Goal: Task Accomplishment & Management: Use online tool/utility

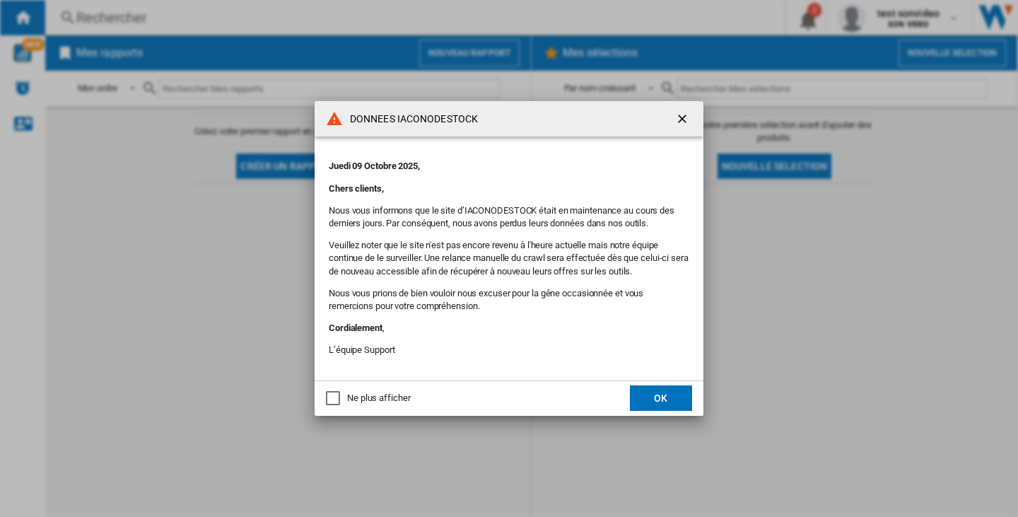
click at [679, 395] on button "OK" at bounding box center [661, 397] width 62 height 25
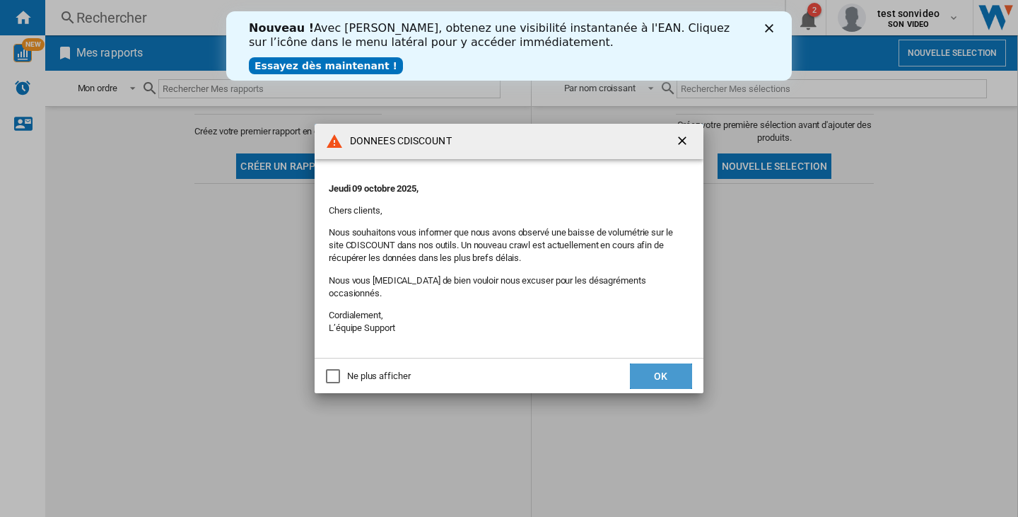
click at [672, 367] on button "OK" at bounding box center [661, 375] width 62 height 25
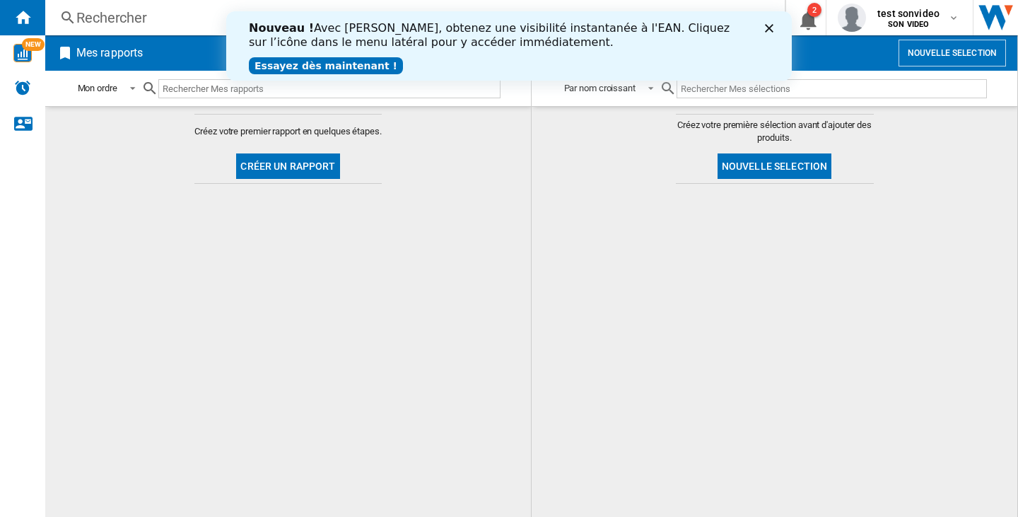
click at [771, 26] on polygon "Fermer" at bounding box center [769, 28] width 8 height 8
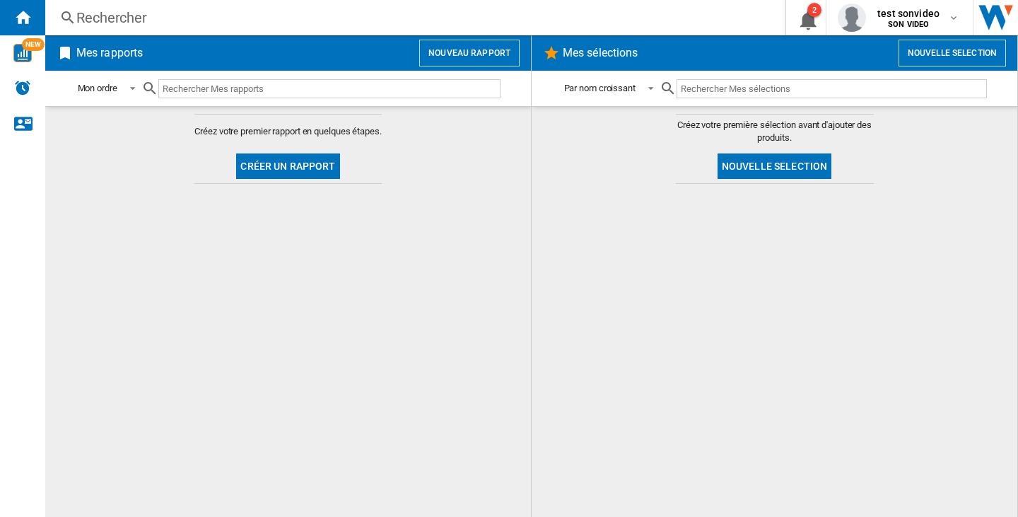
click at [458, 62] on button "Nouveau rapport" at bounding box center [469, 53] width 100 height 27
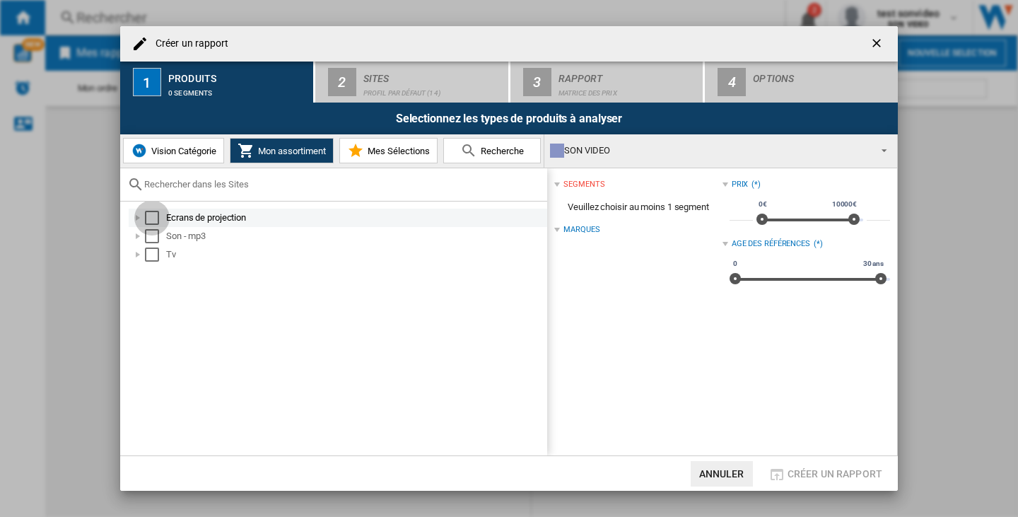
click at [154, 221] on div "Select" at bounding box center [152, 218] width 14 height 14
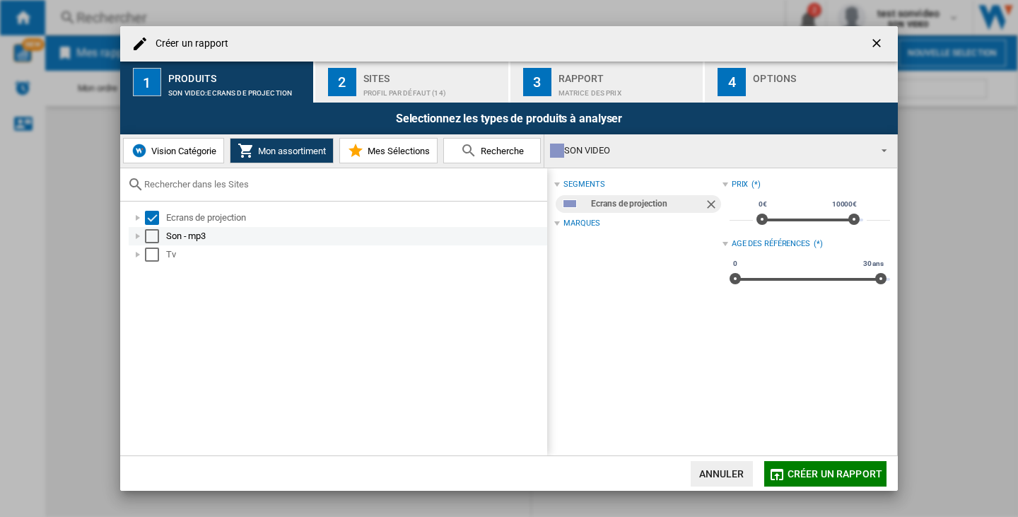
click at [151, 242] on div "Select" at bounding box center [152, 236] width 14 height 14
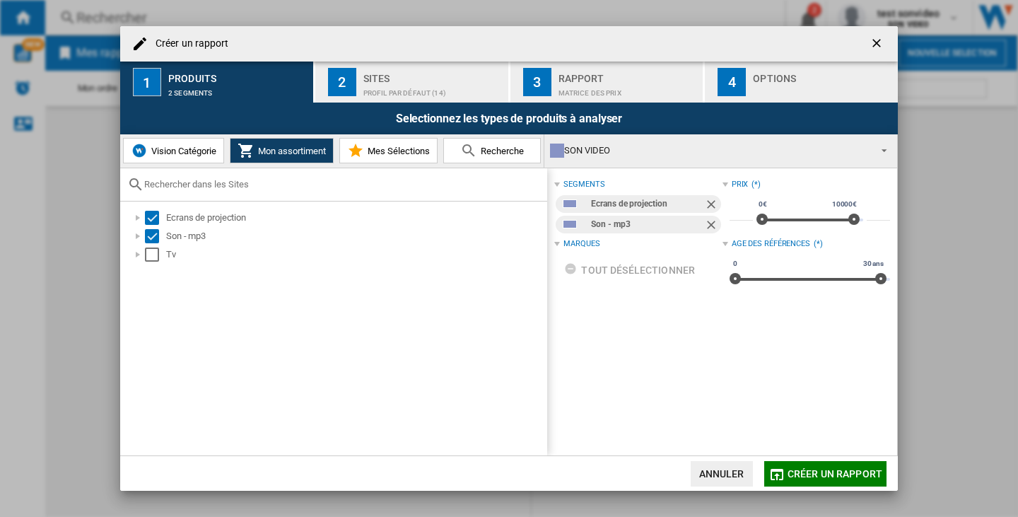
click at [148, 264] on div "Ecrans de projection Son - mp3 Tv" at bounding box center [333, 329] width 427 height 255
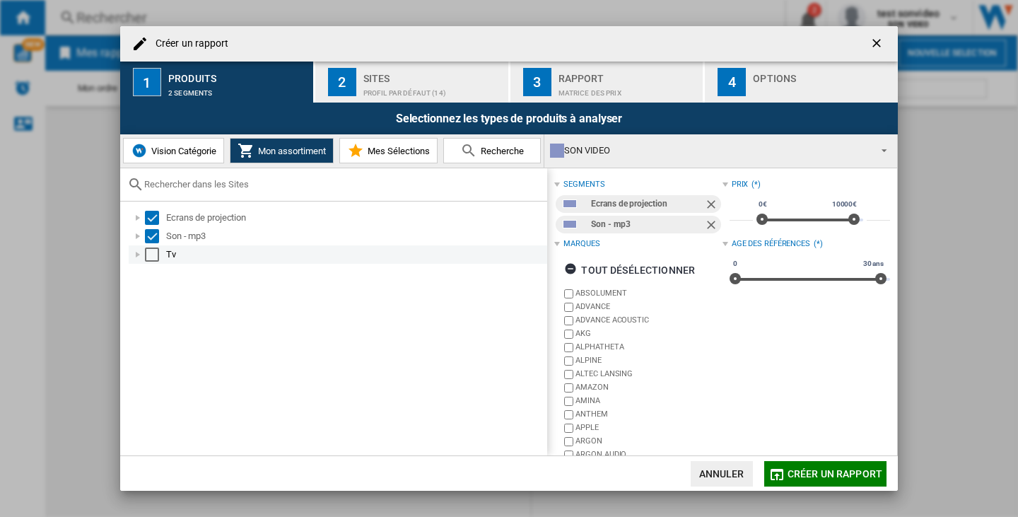
click at [148, 260] on div "Select" at bounding box center [152, 254] width 14 height 14
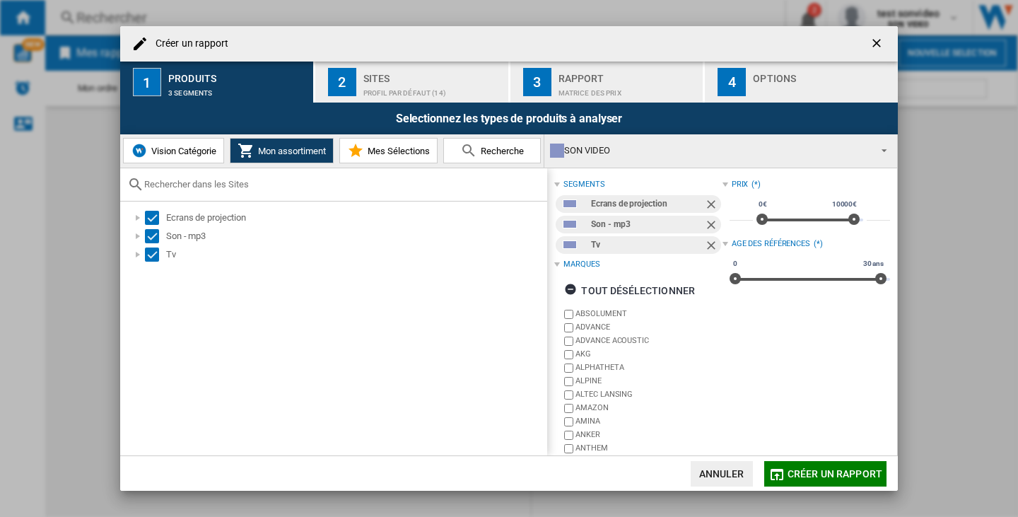
click at [587, 67] on div "Rapport" at bounding box center [628, 74] width 139 height 15
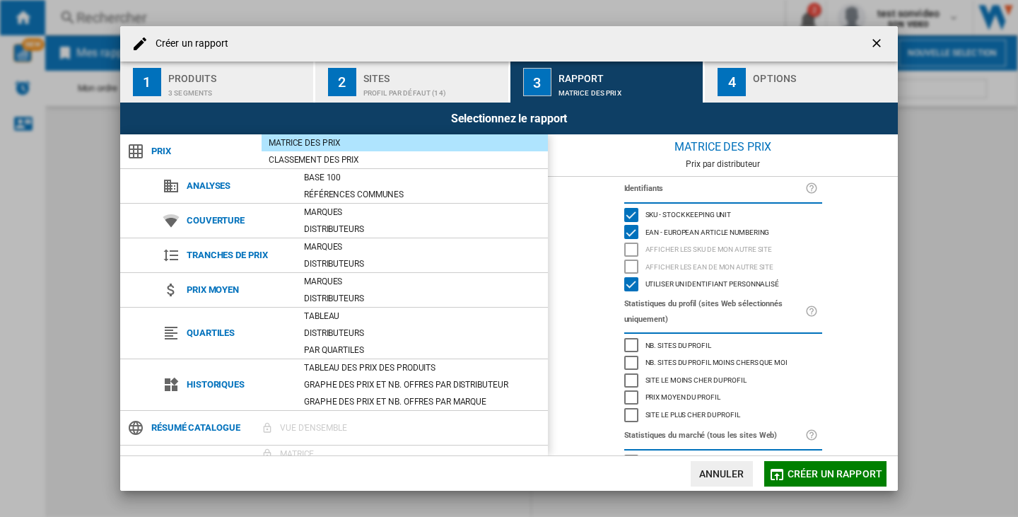
click at [631, 247] on div "Afficher les SKU de mon autre site" at bounding box center [631, 250] width 14 height 14
click at [630, 262] on div "Afficher les EAN de mon autre site" at bounding box center [631, 267] width 14 height 14
click at [874, 471] on span "Créer un rapport" at bounding box center [835, 473] width 95 height 11
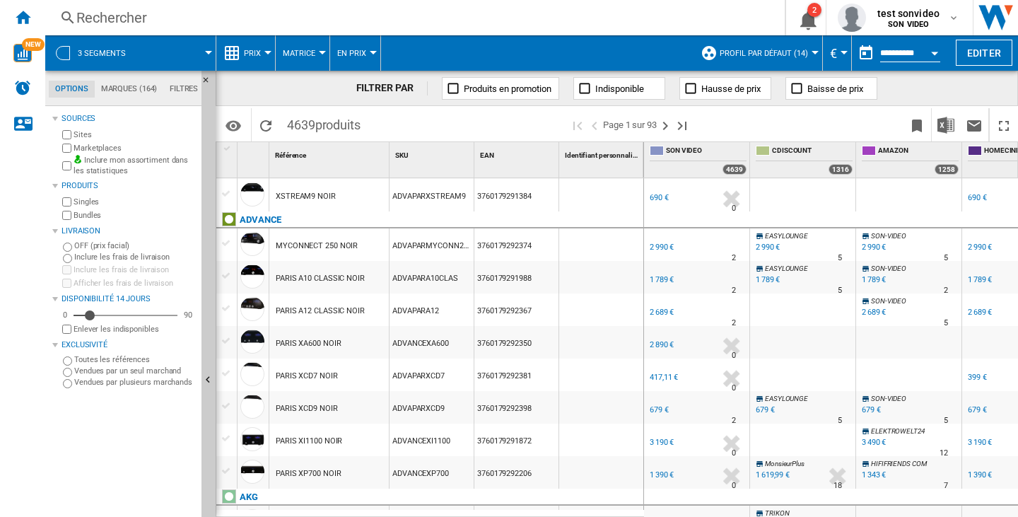
scroll to position [636, 0]
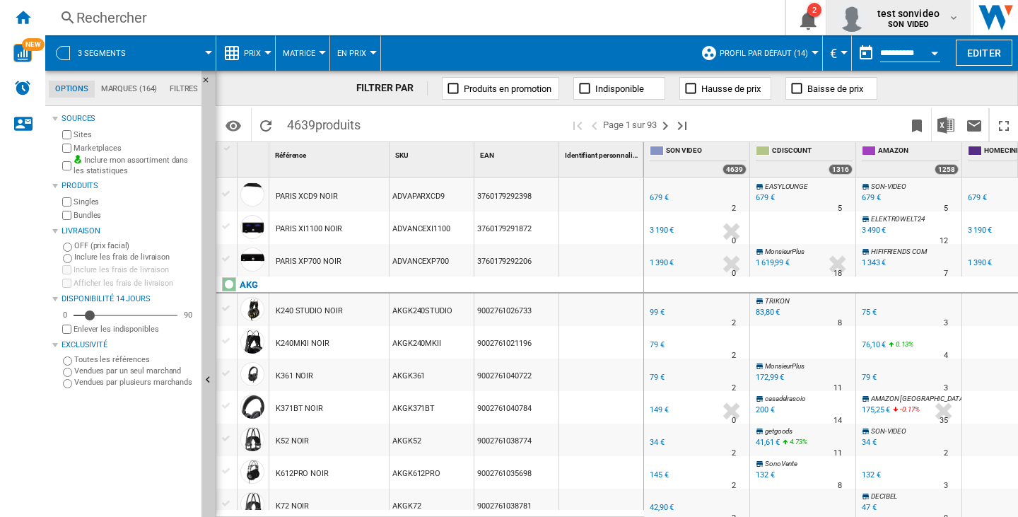
click at [916, 10] on span "test sonvideo" at bounding box center [909, 13] width 62 height 14
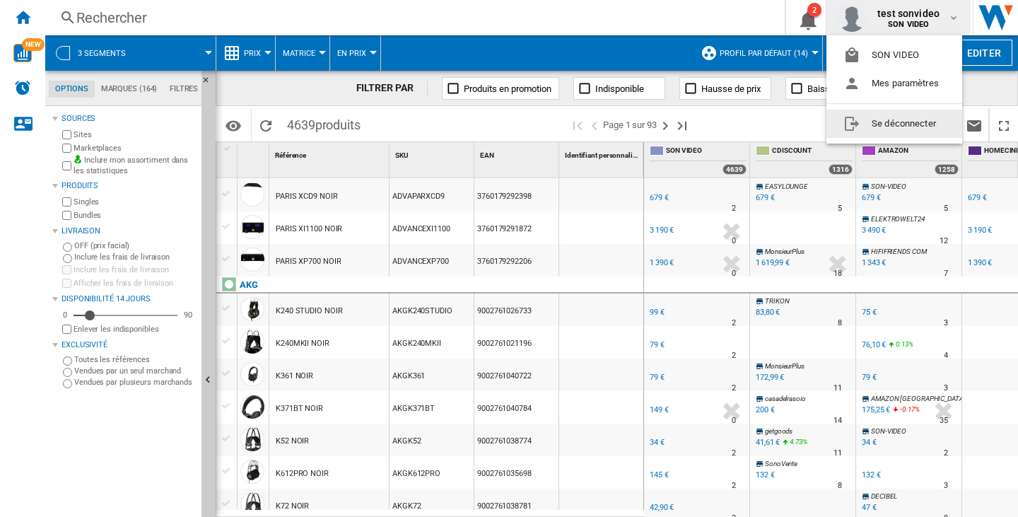
click at [907, 120] on button "Se déconnecter" at bounding box center [895, 124] width 136 height 28
